Goal: Communication & Community: Connect with others

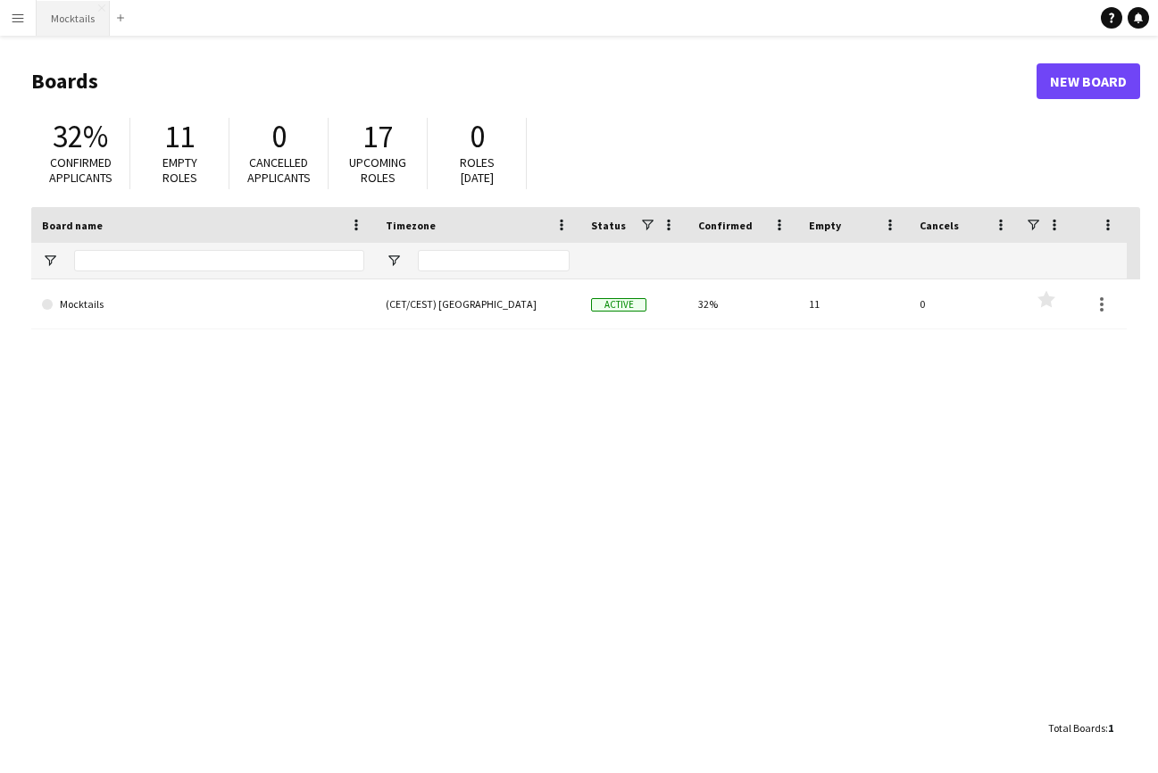
click at [64, 30] on button "Mocktails Close" at bounding box center [73, 18] width 73 height 35
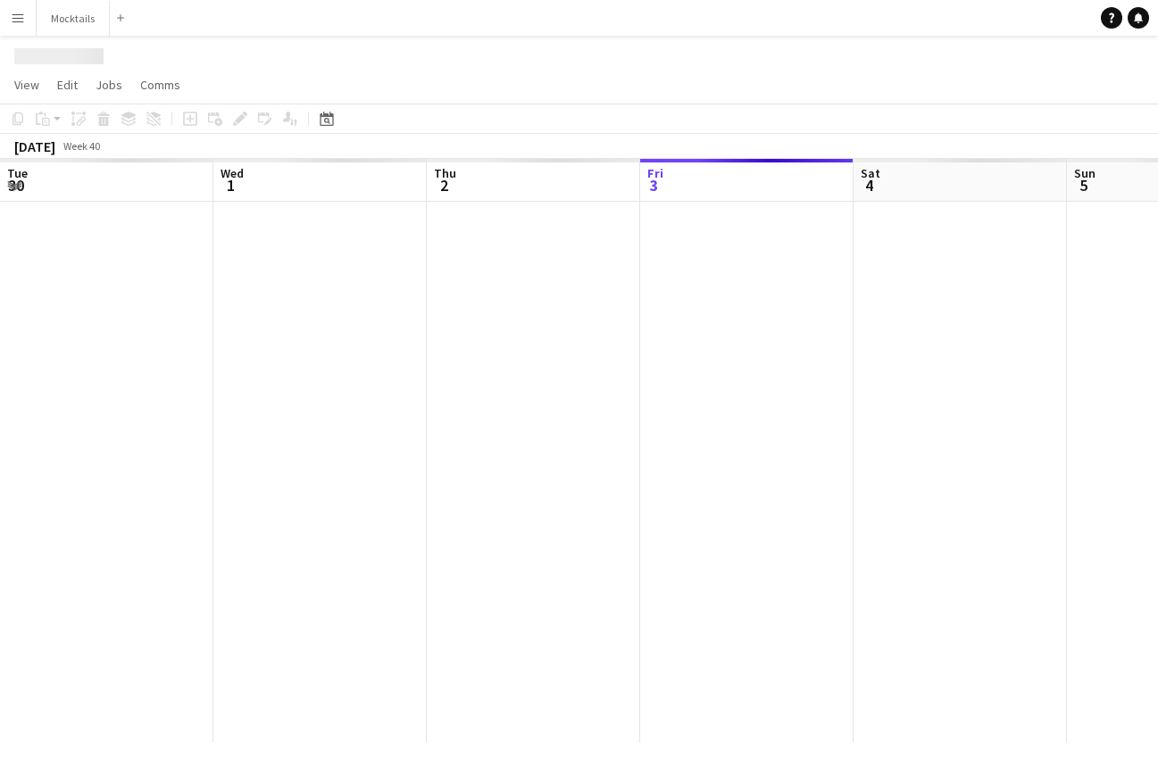
scroll to position [0, 427]
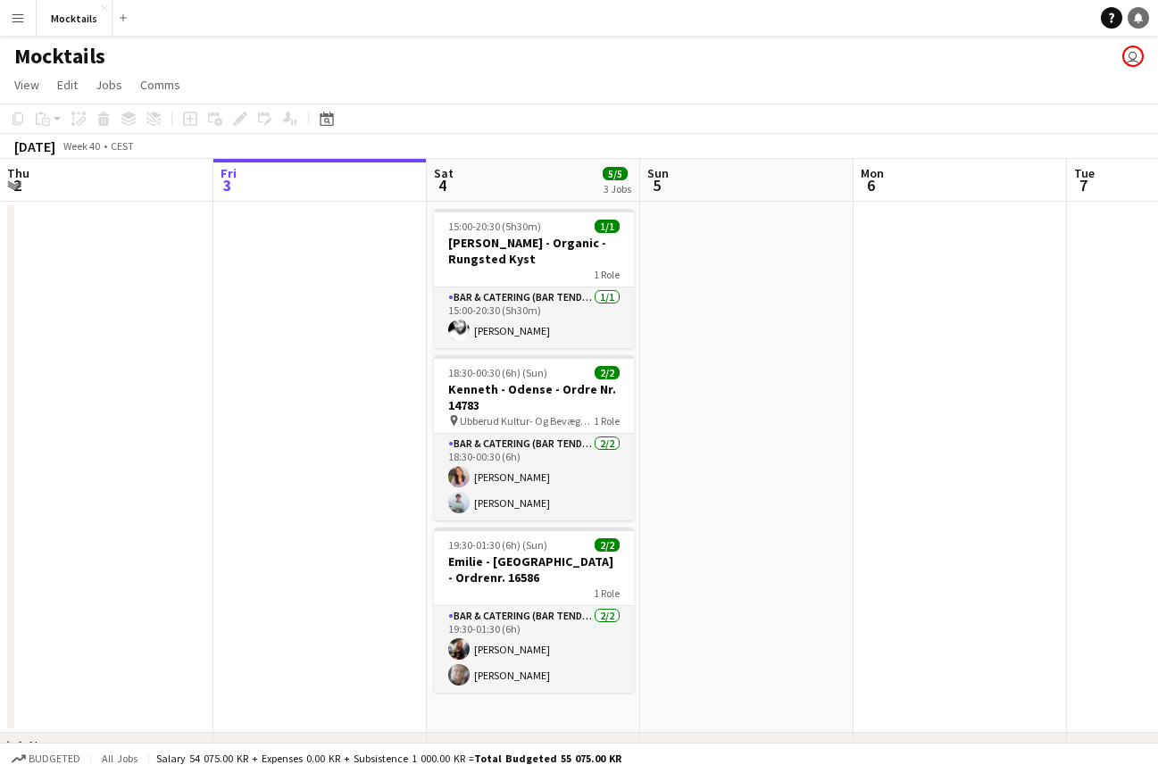
click at [1139, 16] on icon at bounding box center [1137, 16] width 9 height 9
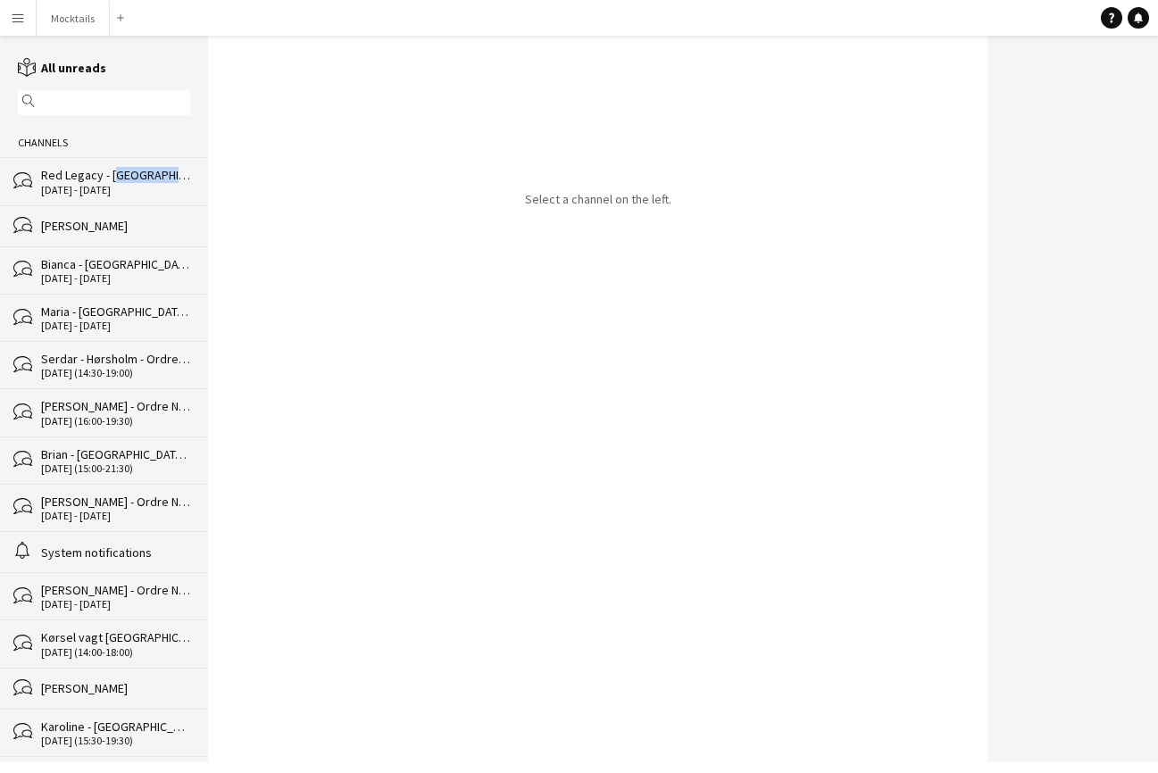
click at [108, 169] on div "Red Legacy - [GEOGRAPHIC_DATA] - Organic" at bounding box center [115, 175] width 149 height 16
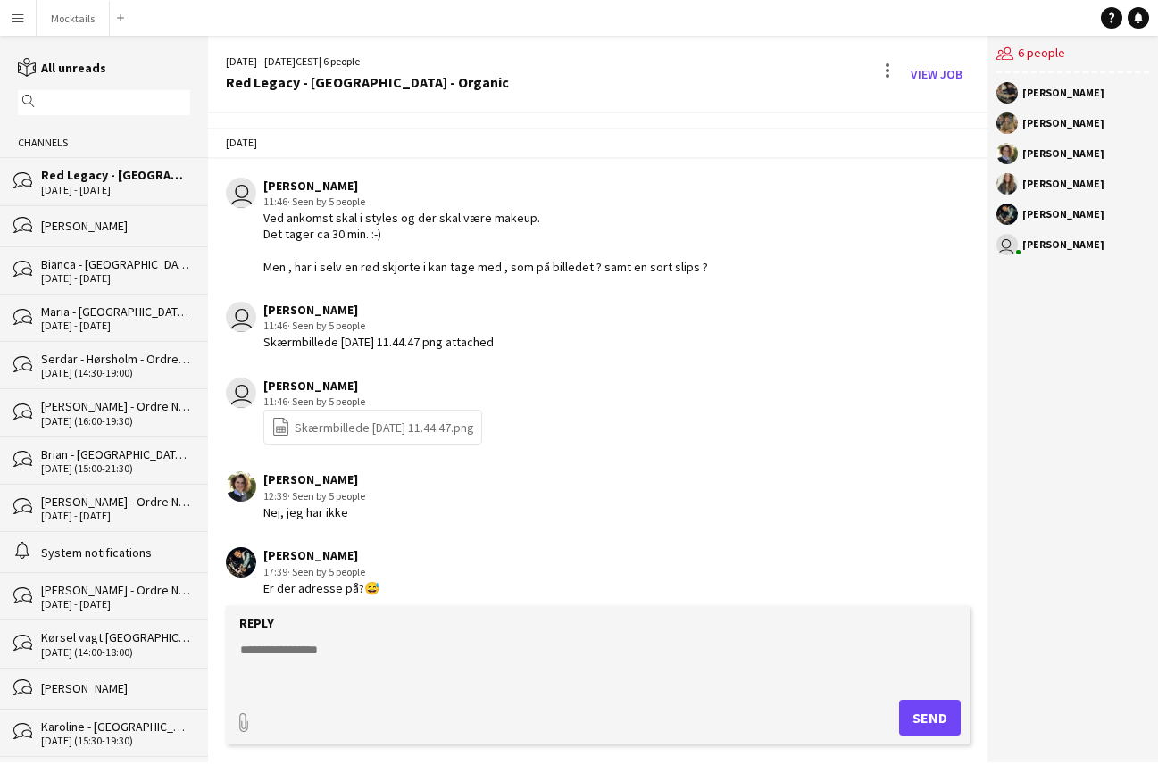
drag, startPoint x: 1021, startPoint y: 95, endPoint x: 1102, endPoint y: 95, distance: 81.2
click at [1102, 95] on div "[PERSON_NAME]" at bounding box center [1072, 92] width 153 height 21
